Goal: Information Seeking & Learning: Check status

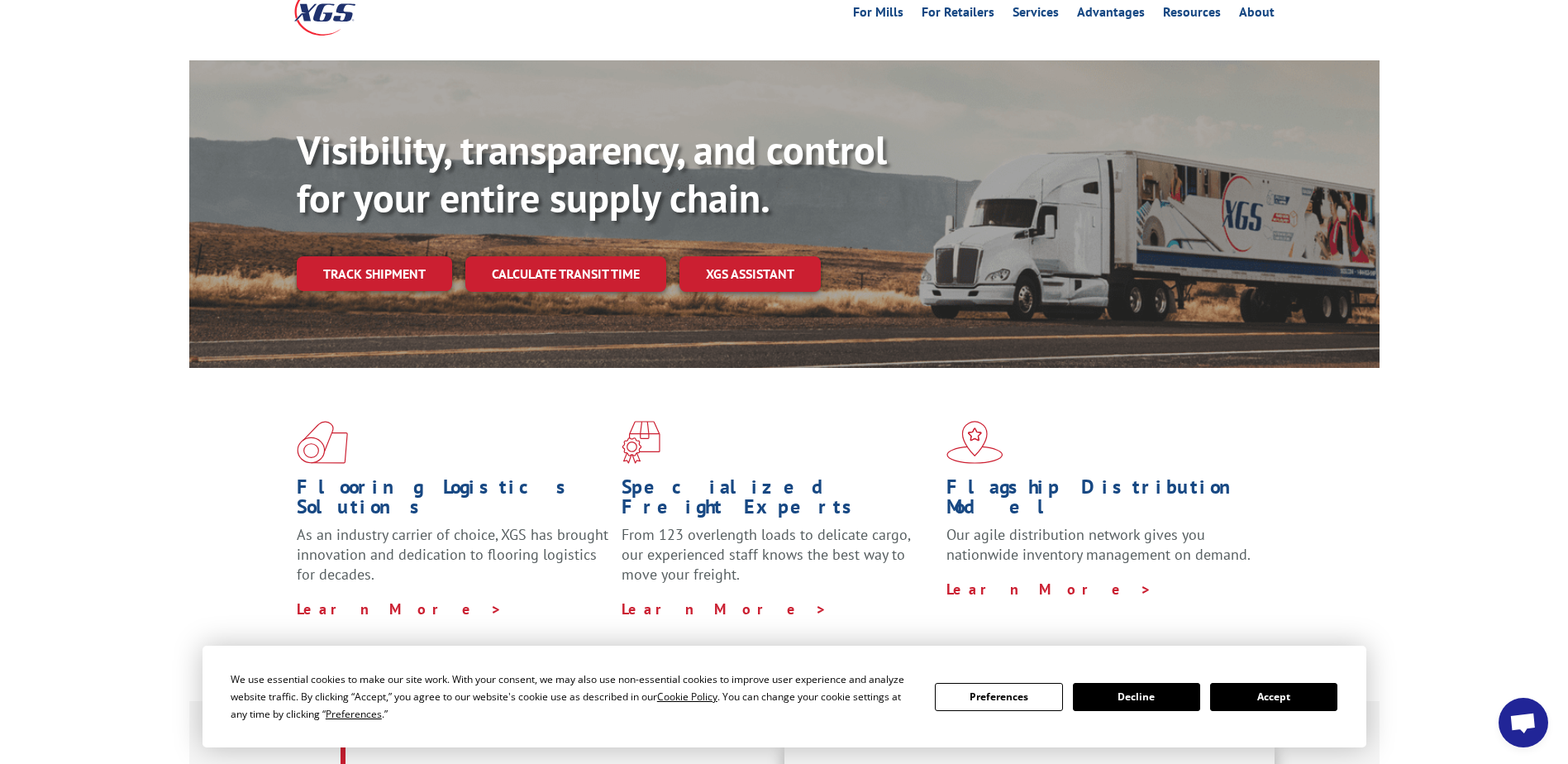
scroll to position [98, 0]
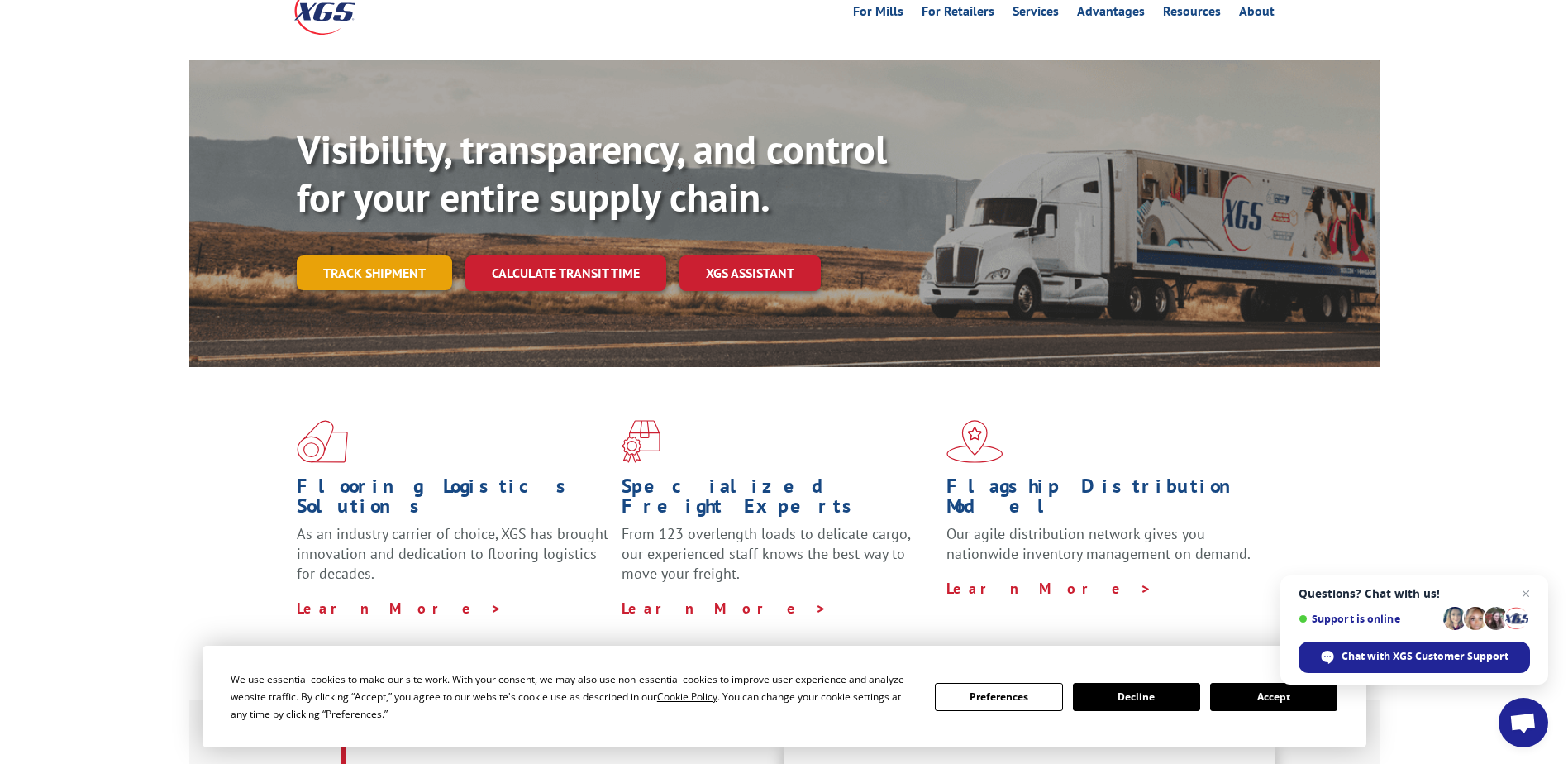
click at [404, 256] on link "Track shipment" at bounding box center [374, 273] width 155 height 35
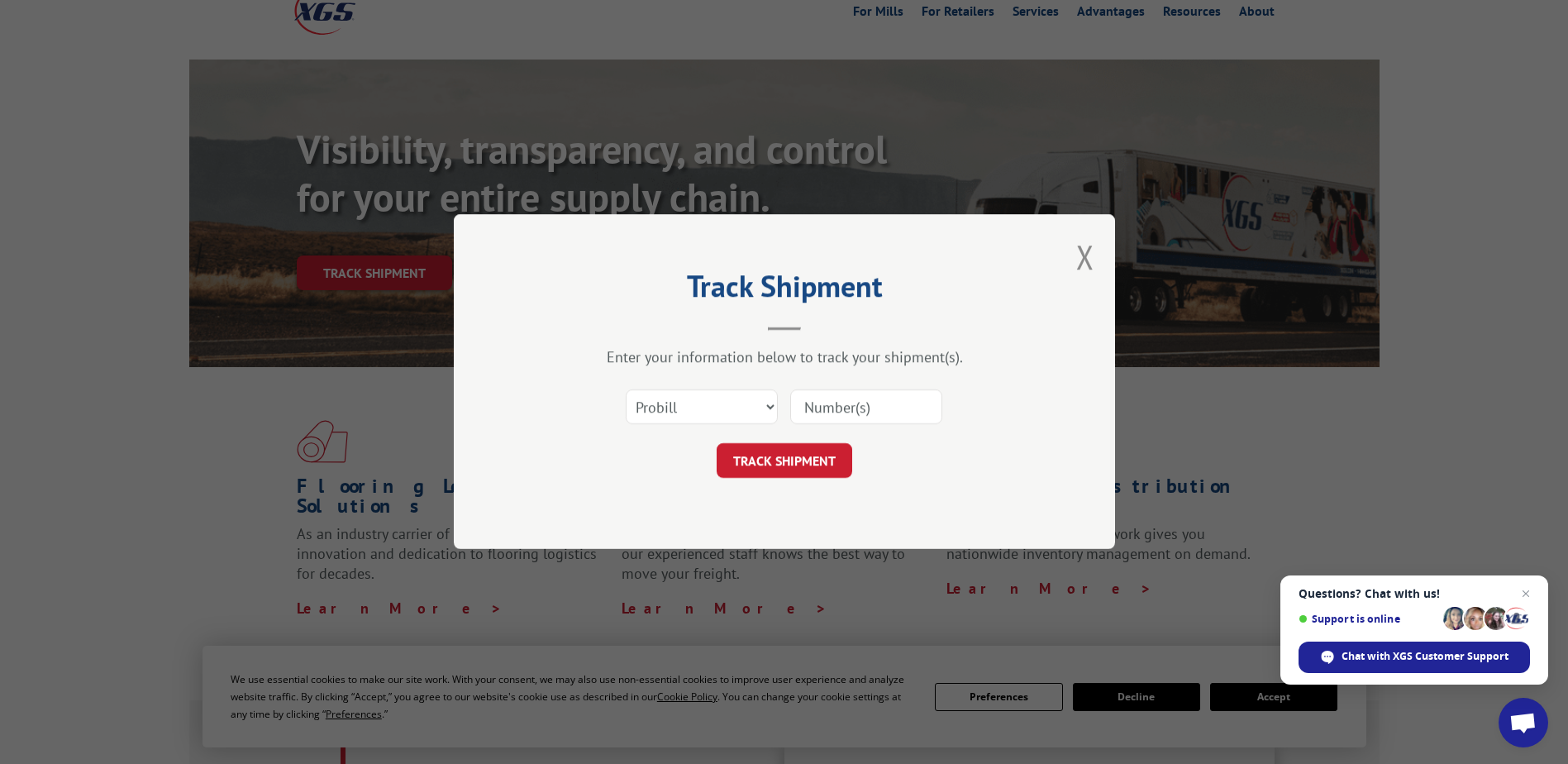
drag, startPoint x: 785, startPoint y: 406, endPoint x: 760, endPoint y: 405, distance: 25.0
click at [760, 405] on div "Select category... Probill BOL PO" at bounding box center [784, 407] width 496 height 55
click at [760, 405] on select "Select category... Probill BOL PO" at bounding box center [701, 407] width 152 height 35
select select "bol"
click at [625, 390] on select "Select category... Probill BOL PO" at bounding box center [701, 407] width 152 height 35
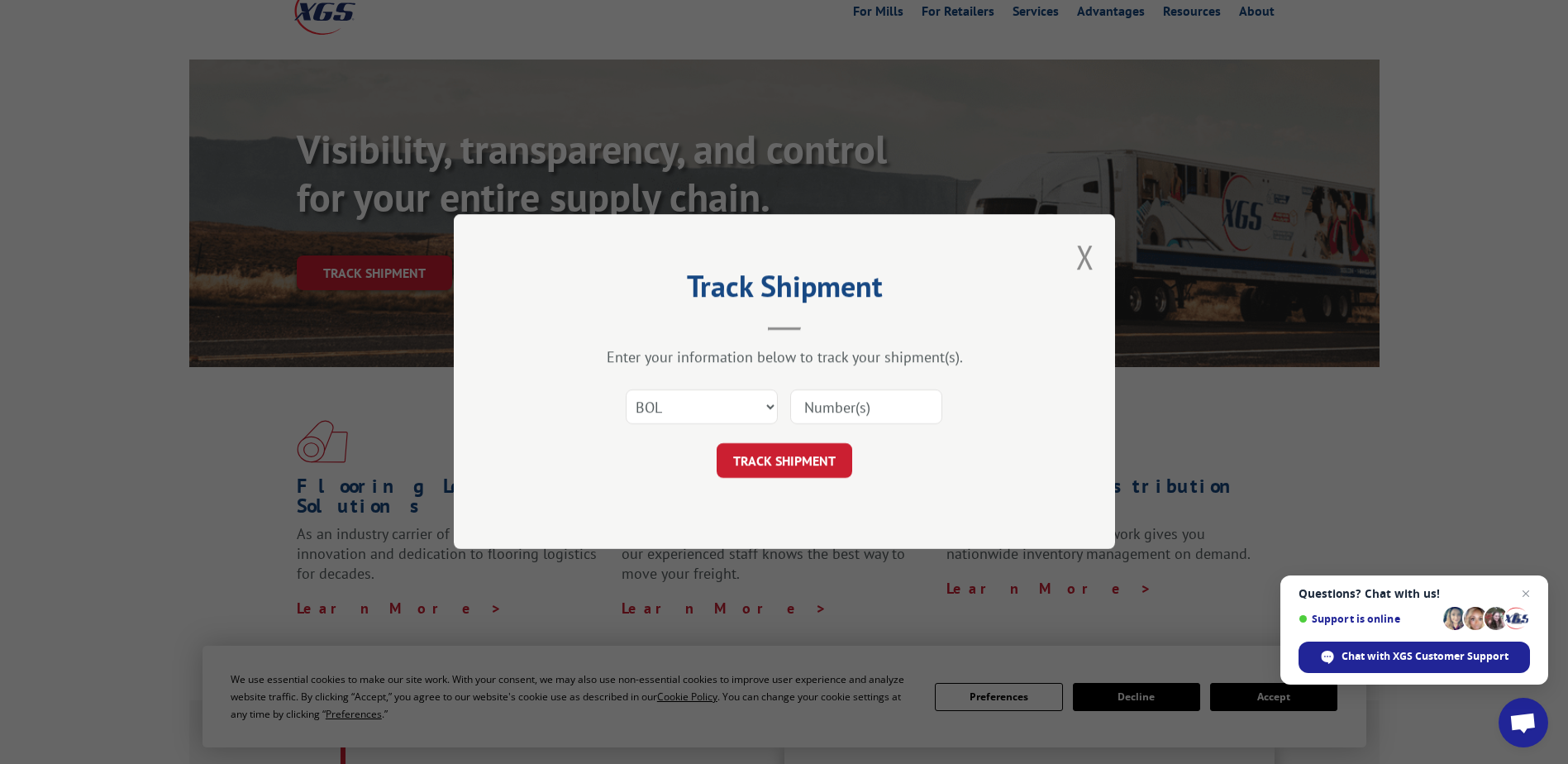
click at [845, 396] on input at bounding box center [866, 407] width 152 height 35
paste input "2552720"
type input "2552720"
click at [809, 458] on button "TRACK SHIPMENT" at bounding box center [784, 462] width 136 height 35
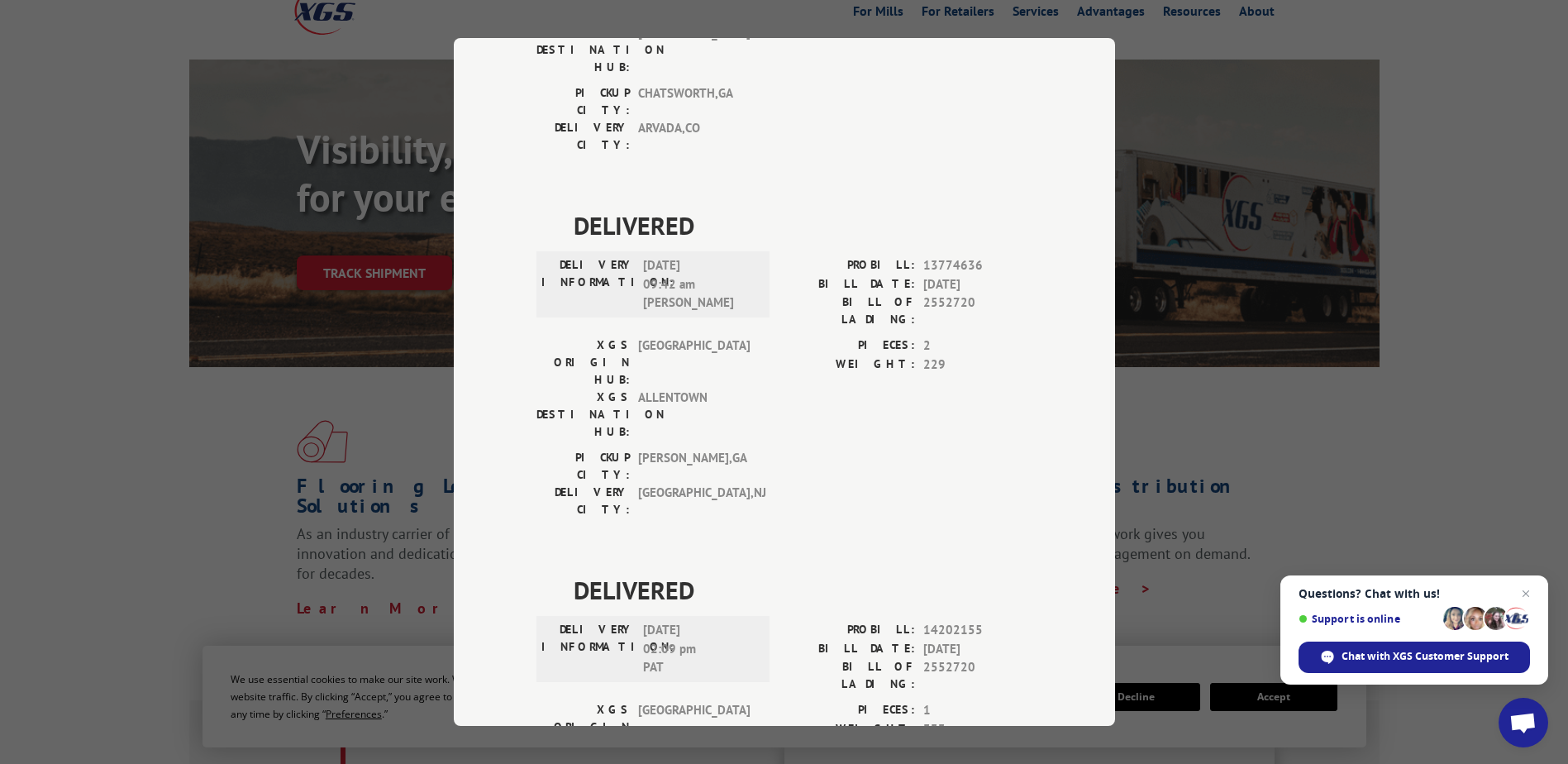
scroll to position [1105, 0]
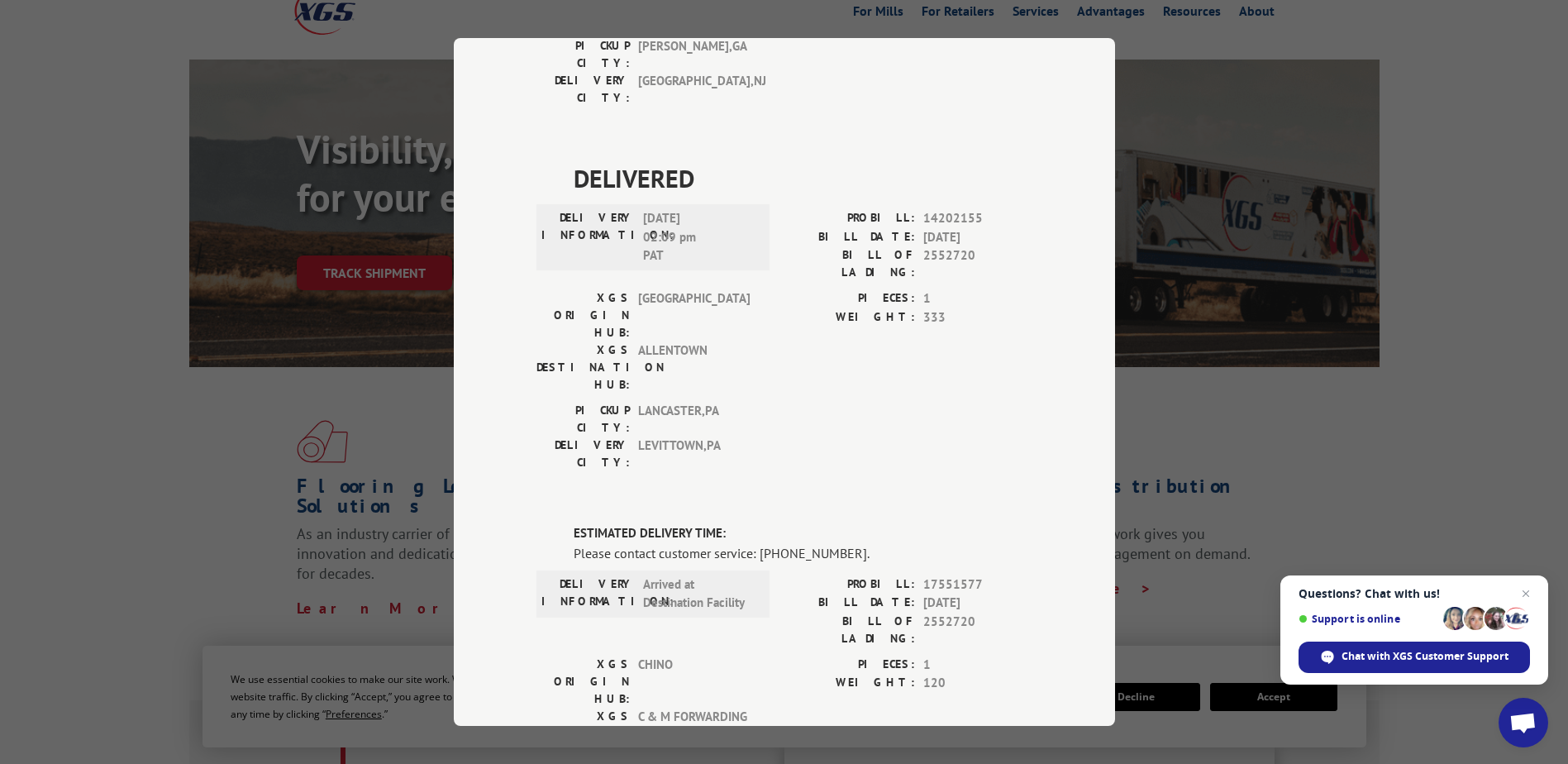
click at [924, 656] on div "PIECES: 1 WEIGHT: 120" at bounding box center [908, 712] width 247 height 113
